Goal: Use online tool/utility: Utilize a website feature to perform a specific function

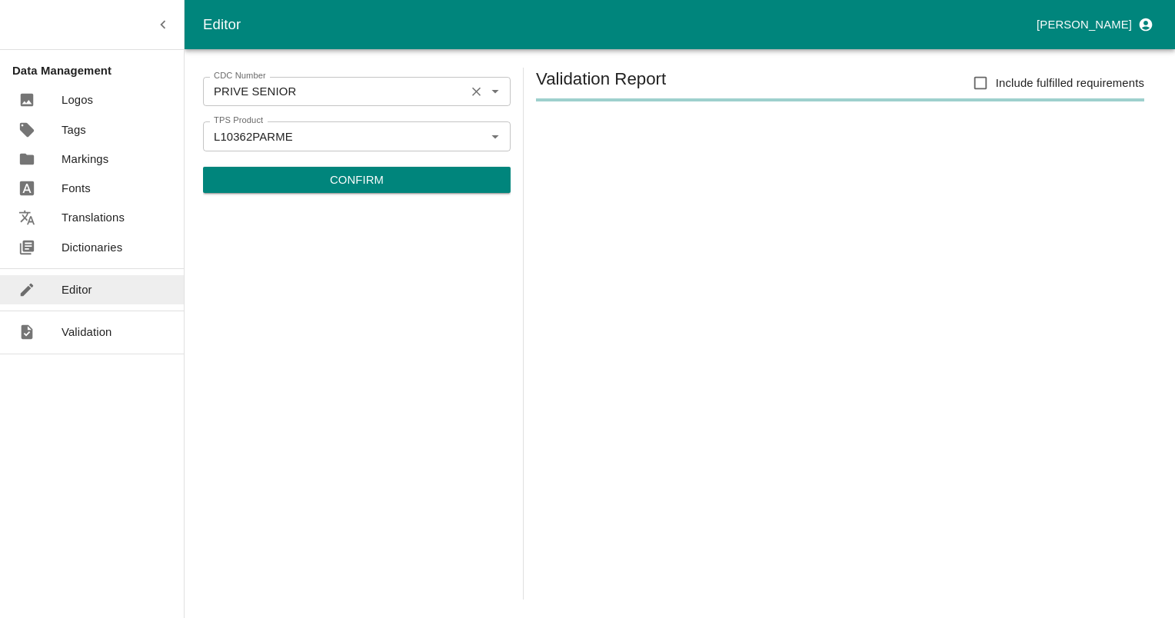
click at [473, 92] on icon "Clear" at bounding box center [476, 92] width 15 height 15
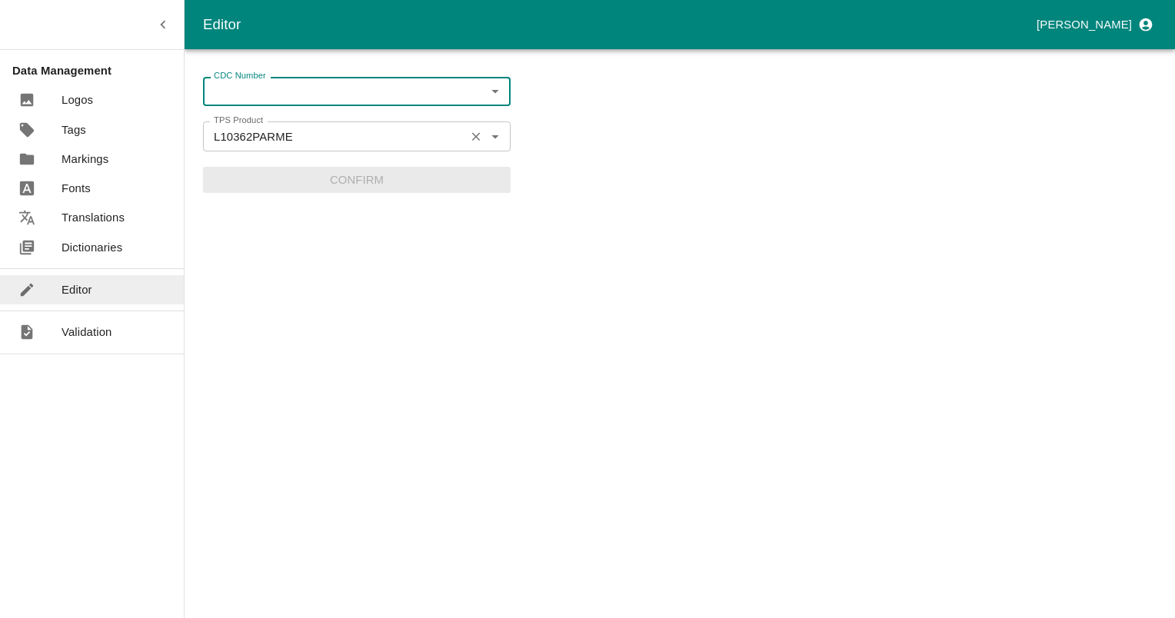
click at [479, 133] on icon "Clear" at bounding box center [476, 136] width 15 height 15
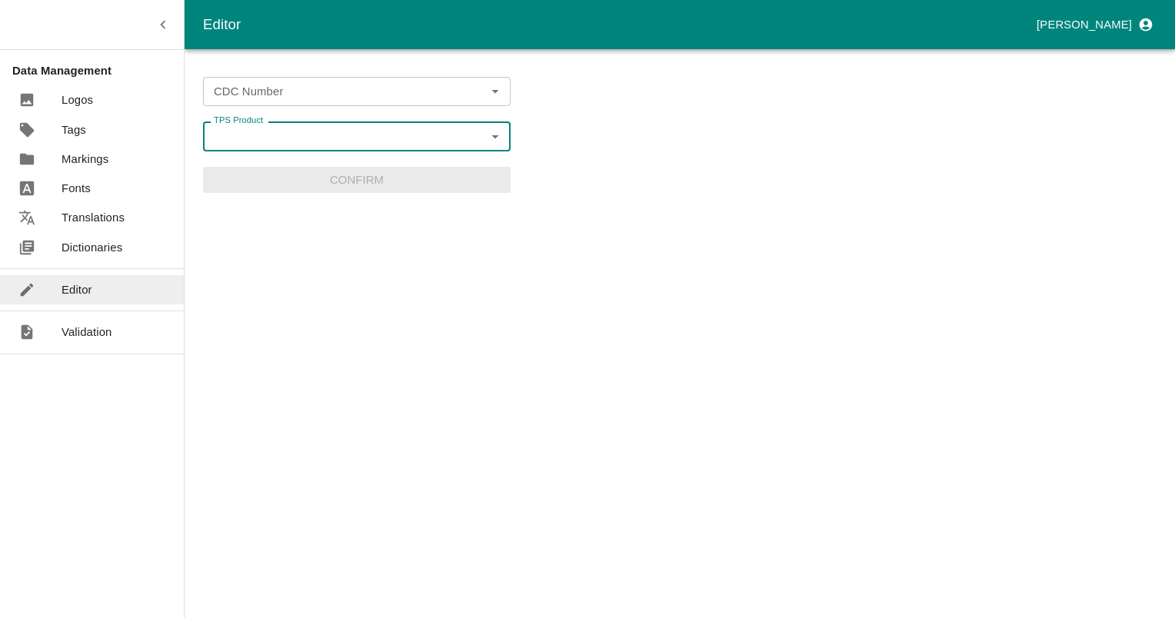
paste input "L03810"
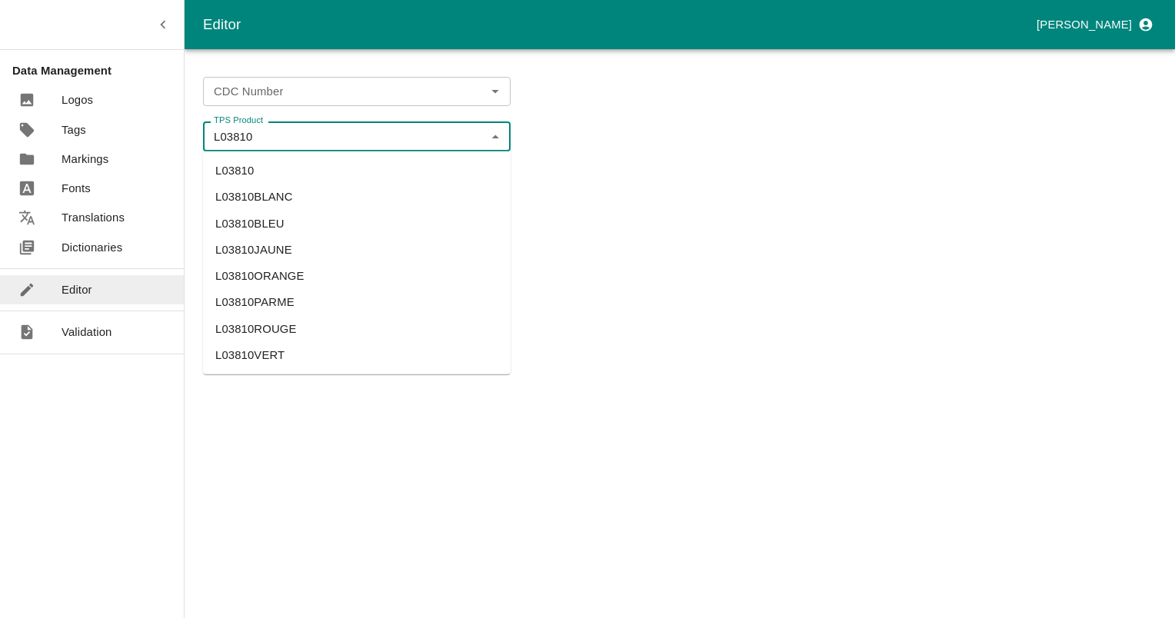
click at [226, 191] on li "L03810BLANC" at bounding box center [357, 197] width 308 height 26
type input "L03810BLANC"
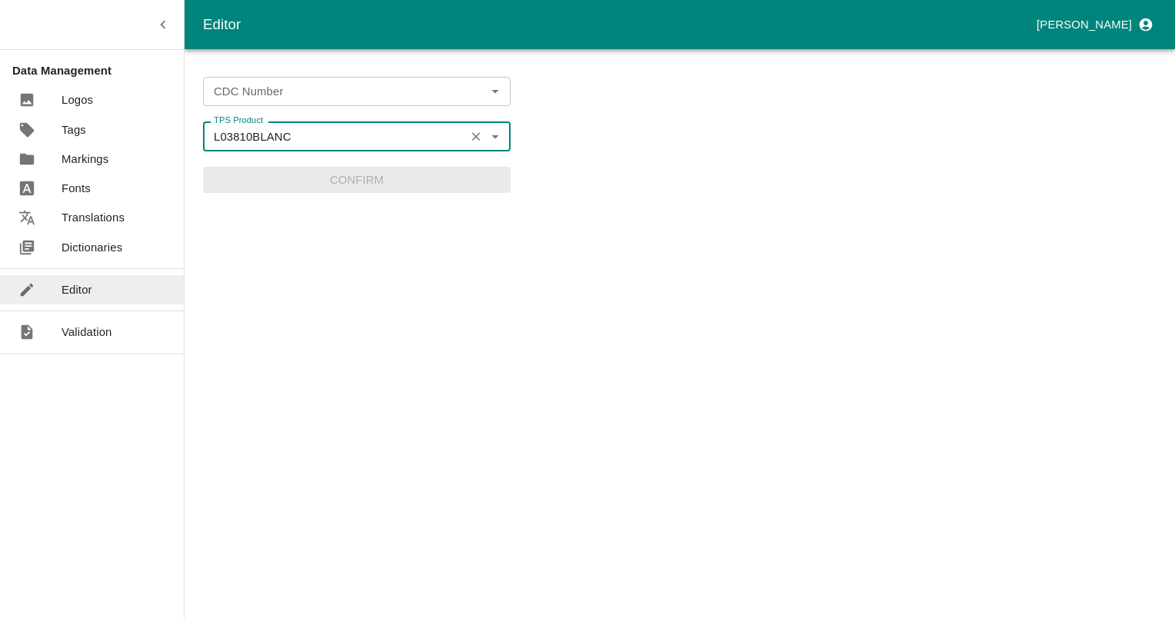
click at [388, 92] on input "CDC Number" at bounding box center [344, 91] width 273 height 20
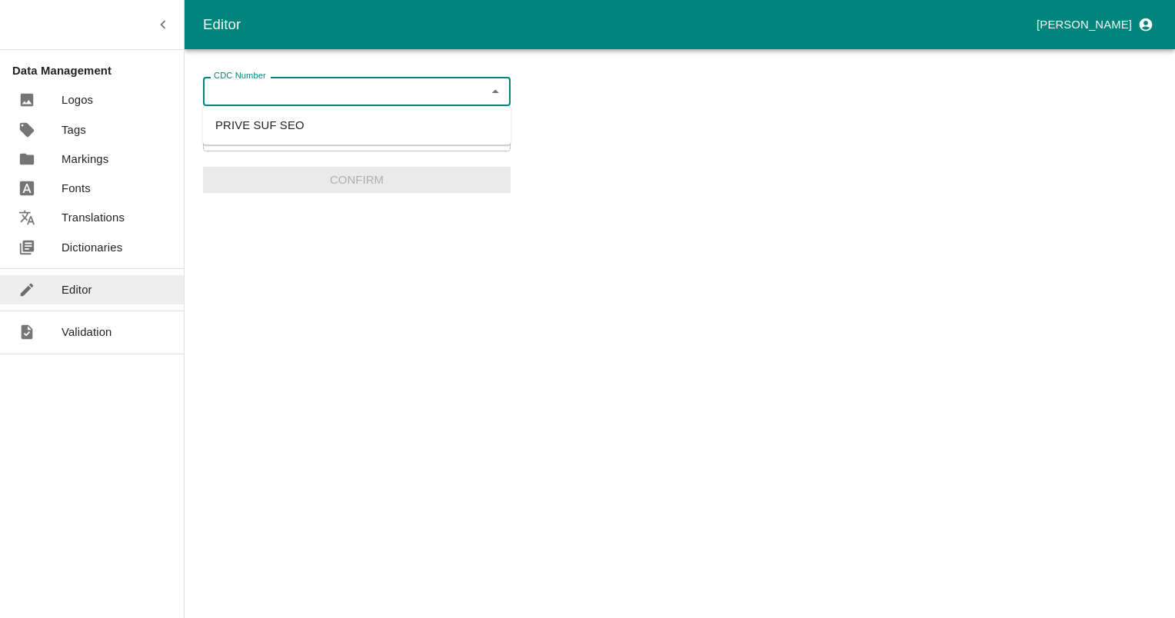
click at [309, 129] on li "PRIVE SUF SEO" at bounding box center [357, 125] width 308 height 26
type input "PRIVE SUF SEO"
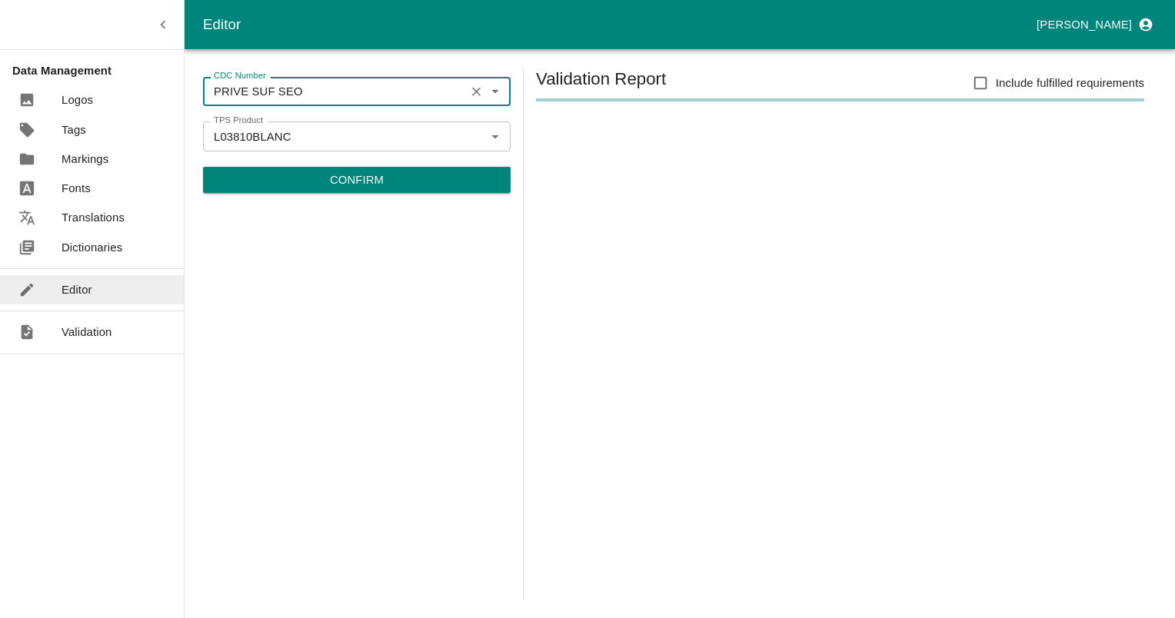
click at [344, 176] on p "Confirm" at bounding box center [357, 179] width 54 height 17
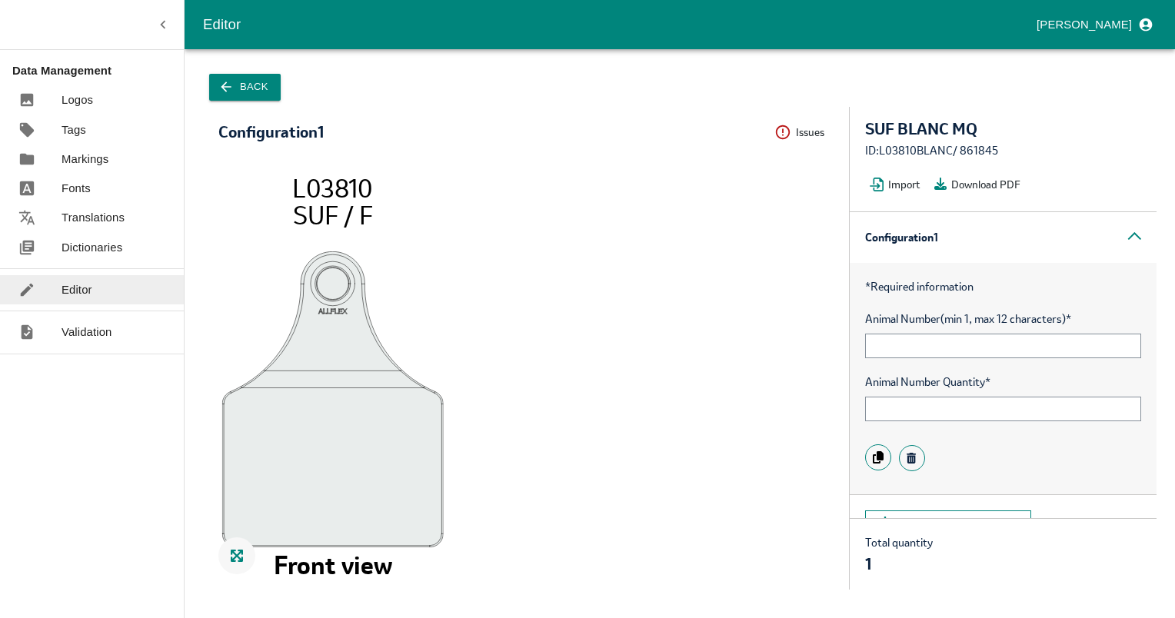
click at [990, 141] on div "SUF BLANC MQ ID: L03810BLANC / 861845 Import Download PDF" at bounding box center [1003, 159] width 307 height 105
copy div "861845"
click at [910, 148] on div "ID: L03810BLANC / 861845" at bounding box center [1003, 150] width 276 height 17
drag, startPoint x: 916, startPoint y: 151, endPoint x: 880, endPoint y: 148, distance: 36.3
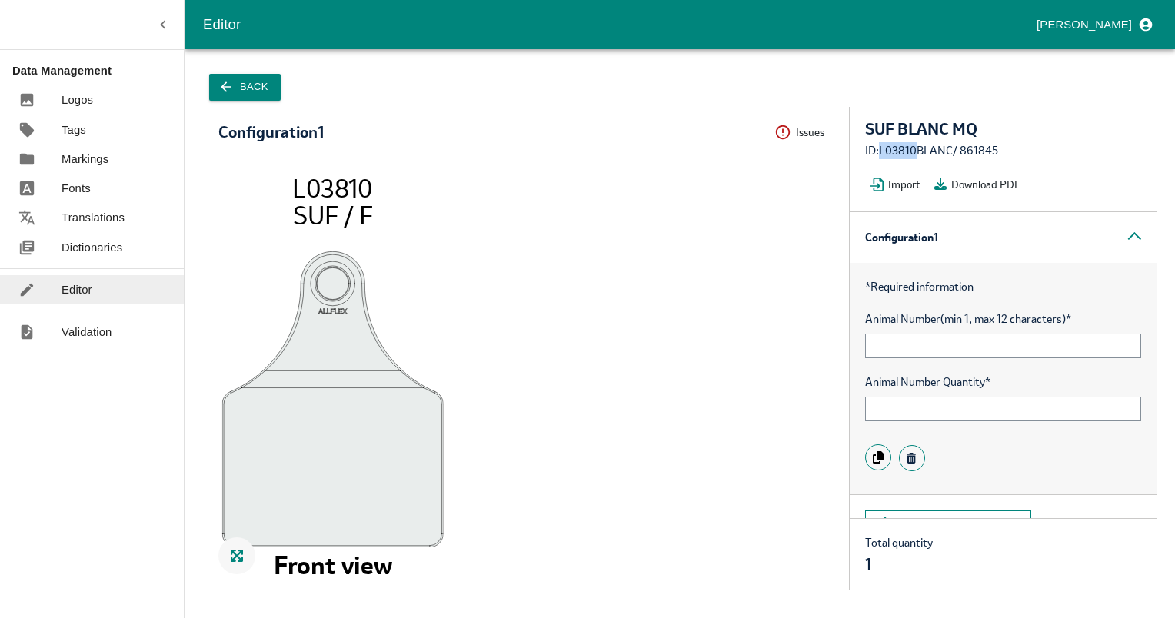
click at [880, 148] on div "ID: L03810BLANC / 861845" at bounding box center [1003, 150] width 276 height 17
copy div "L03810"
click at [236, 87] on button "Back" at bounding box center [244, 87] width 71 height 27
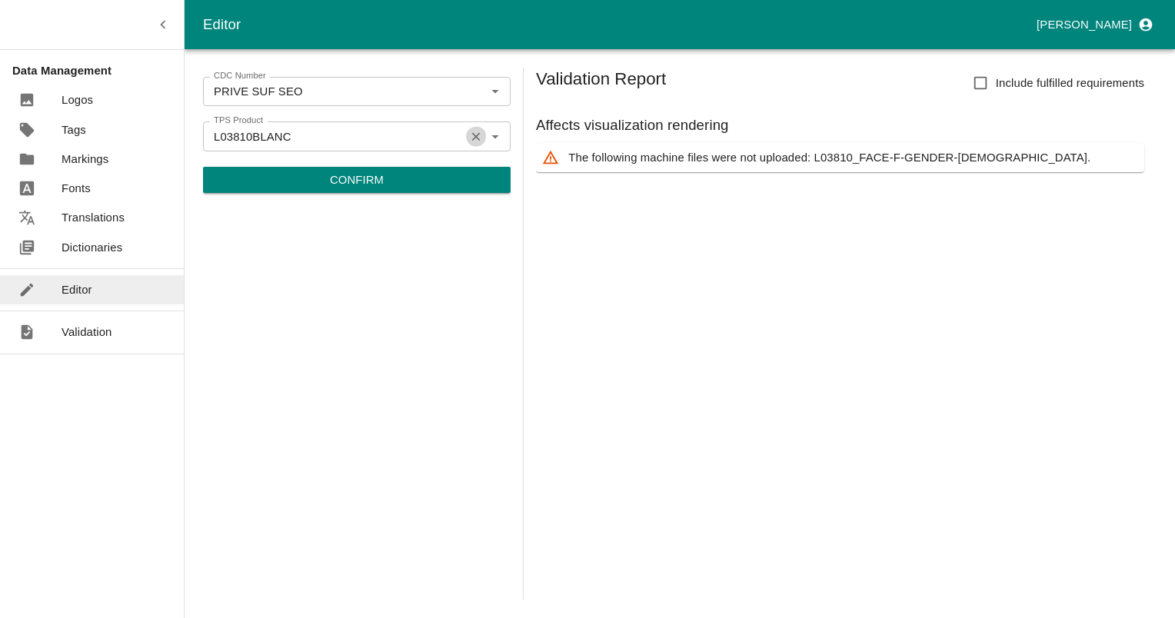
click at [467, 135] on button "Clear" at bounding box center [476, 136] width 21 height 21
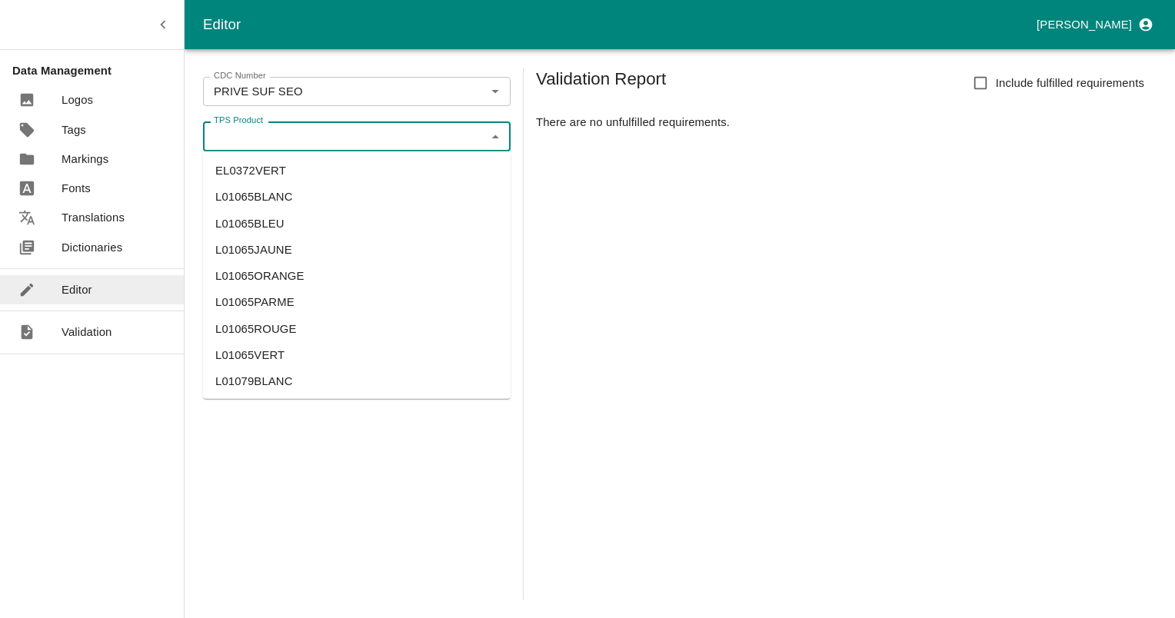
click at [386, 135] on input "TPS Product" at bounding box center [344, 136] width 273 height 20
paste input "L03810"
click at [258, 225] on li "L03810JAUNE" at bounding box center [357, 223] width 308 height 26
type input "L03810JAUNE"
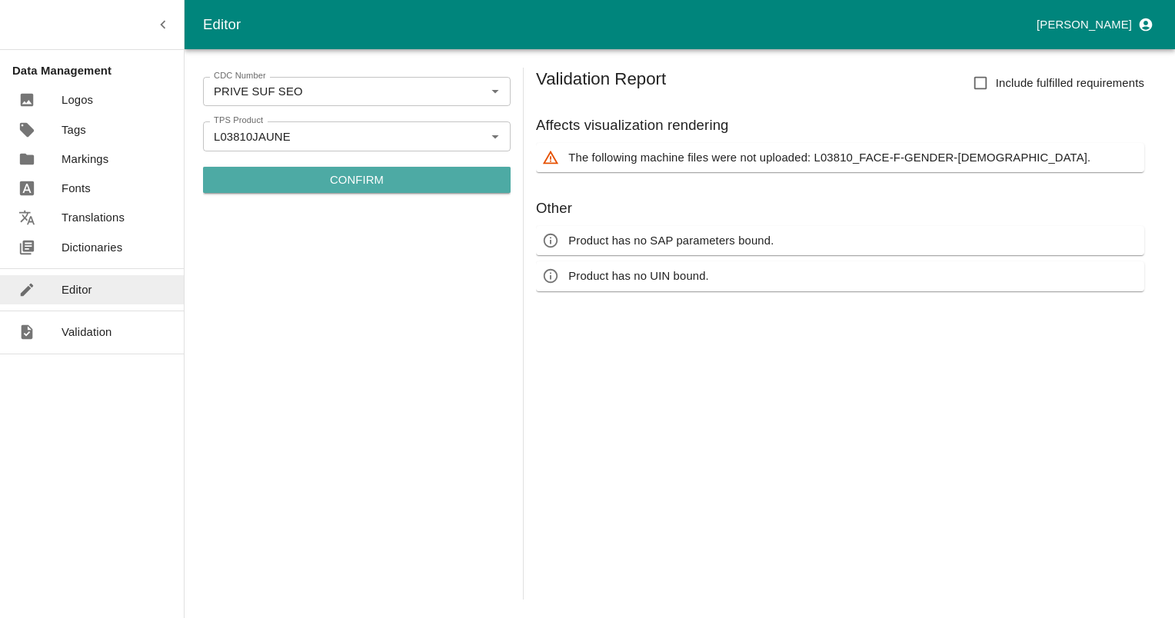
click at [338, 182] on p "Confirm" at bounding box center [357, 179] width 54 height 17
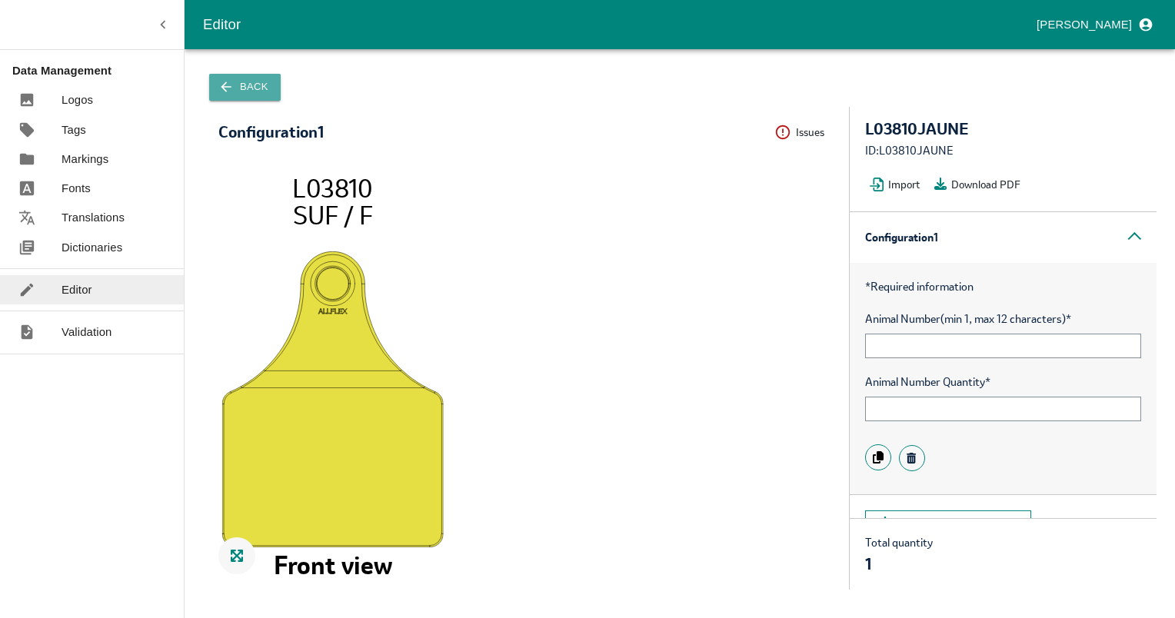
click at [233, 88] on icon "button" at bounding box center [225, 86] width 15 height 15
